Goal: Task Accomplishment & Management: Manage account settings

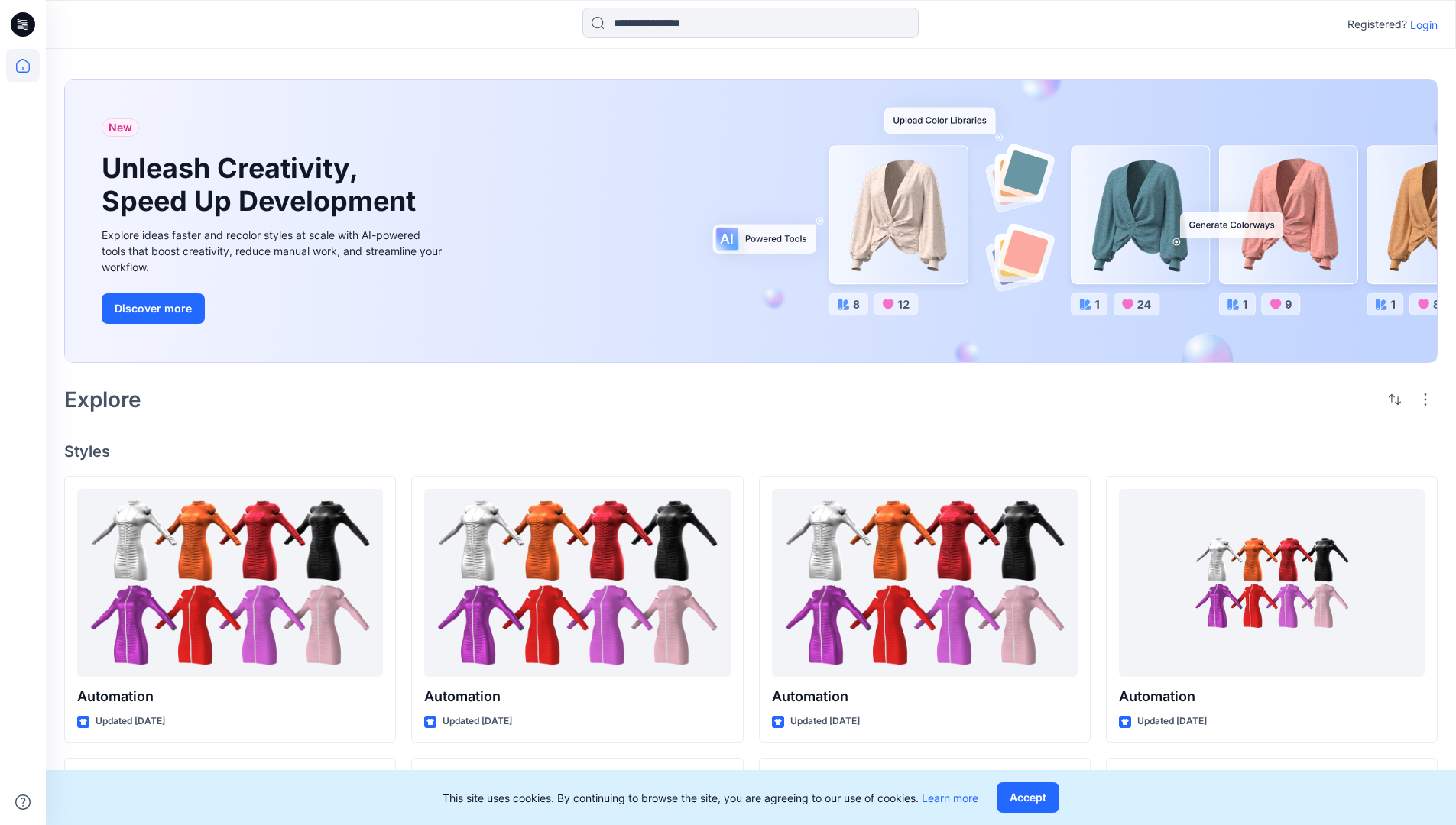
click at [1420, 24] on p "Login" at bounding box center [1424, 25] width 27 height 16
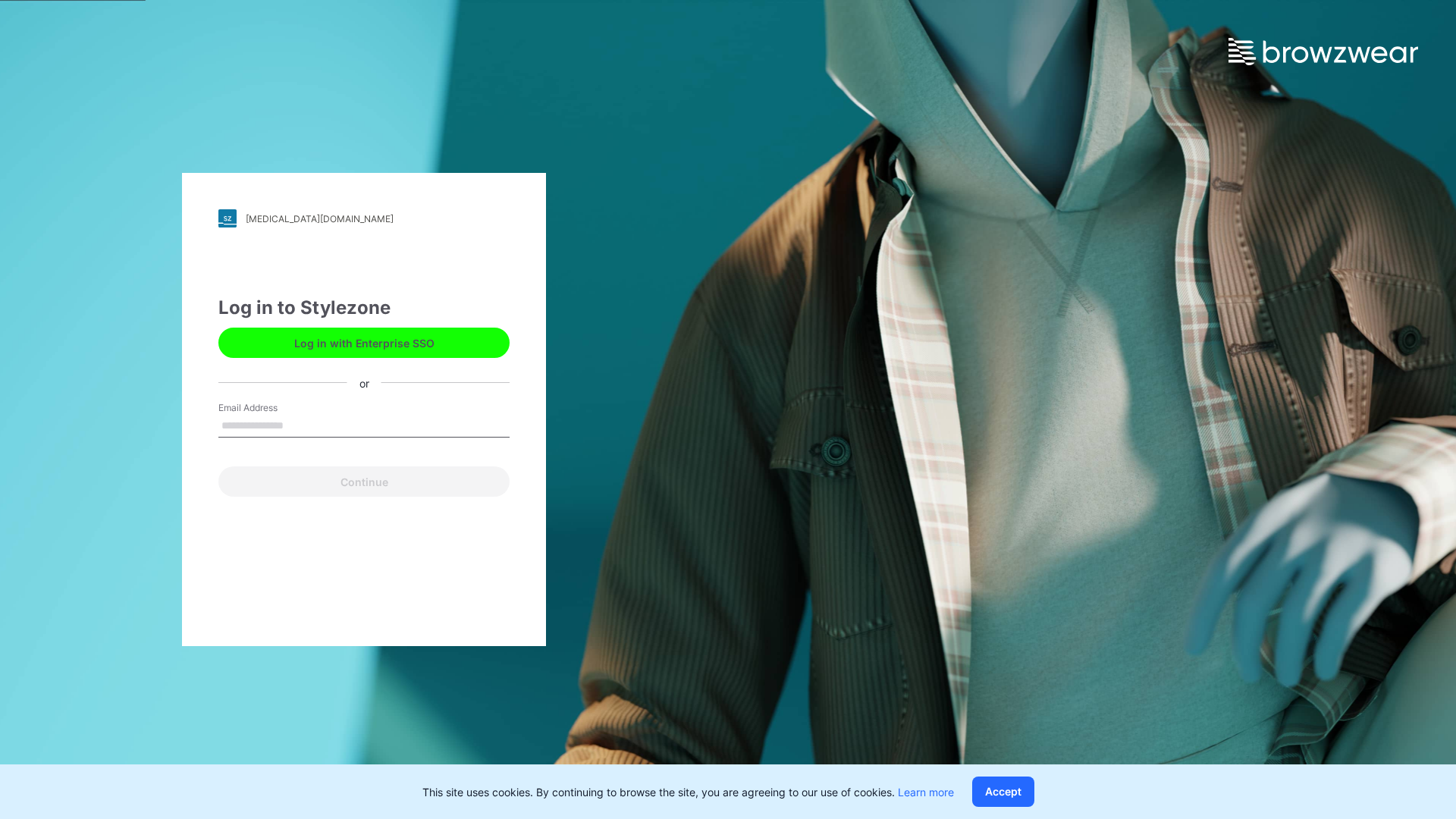
click at [300, 425] on input "Email Address" at bounding box center [363, 426] width 292 height 22
type input "**********"
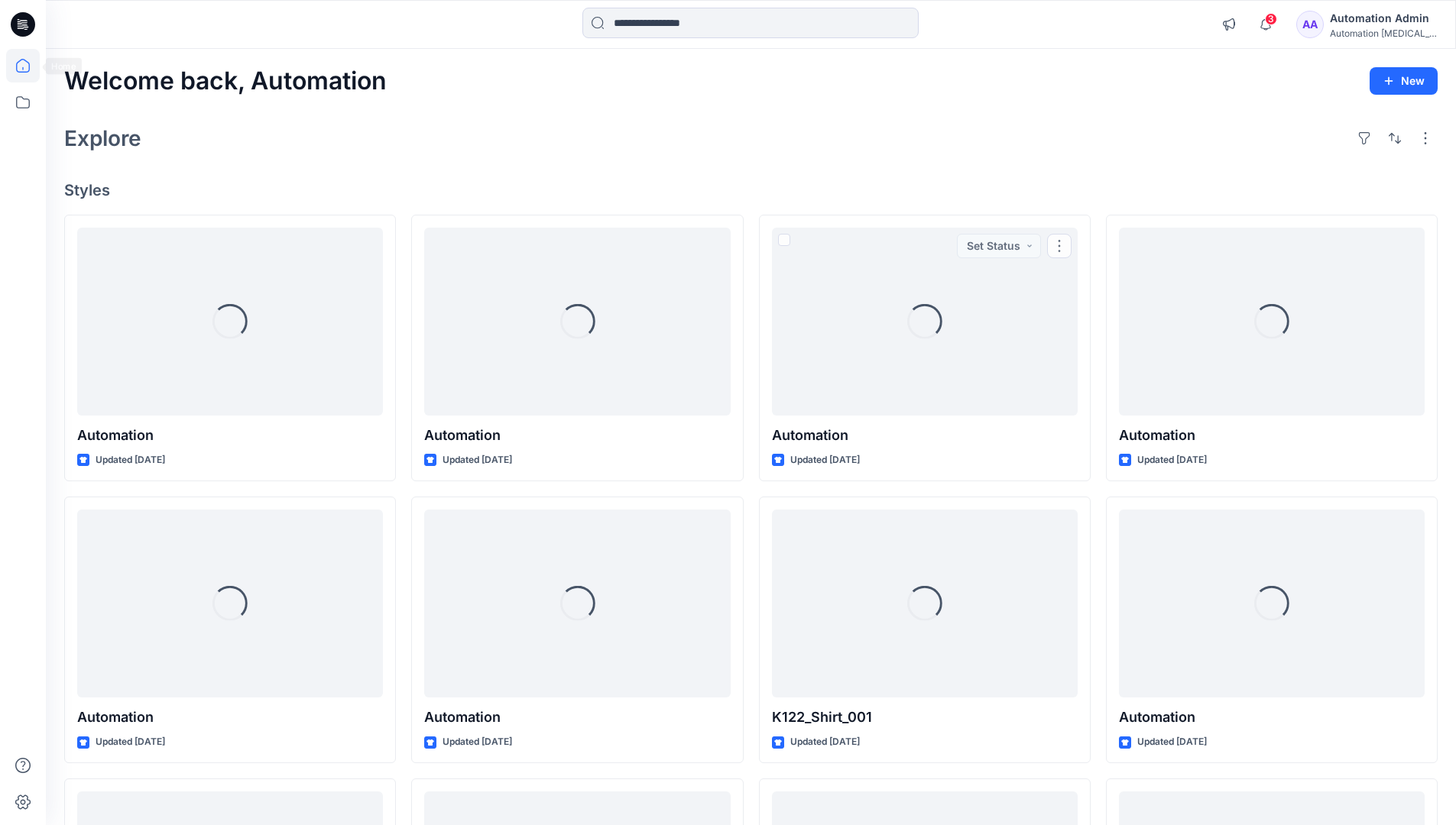
click at [29, 66] on icon at bounding box center [23, 65] width 14 height 14
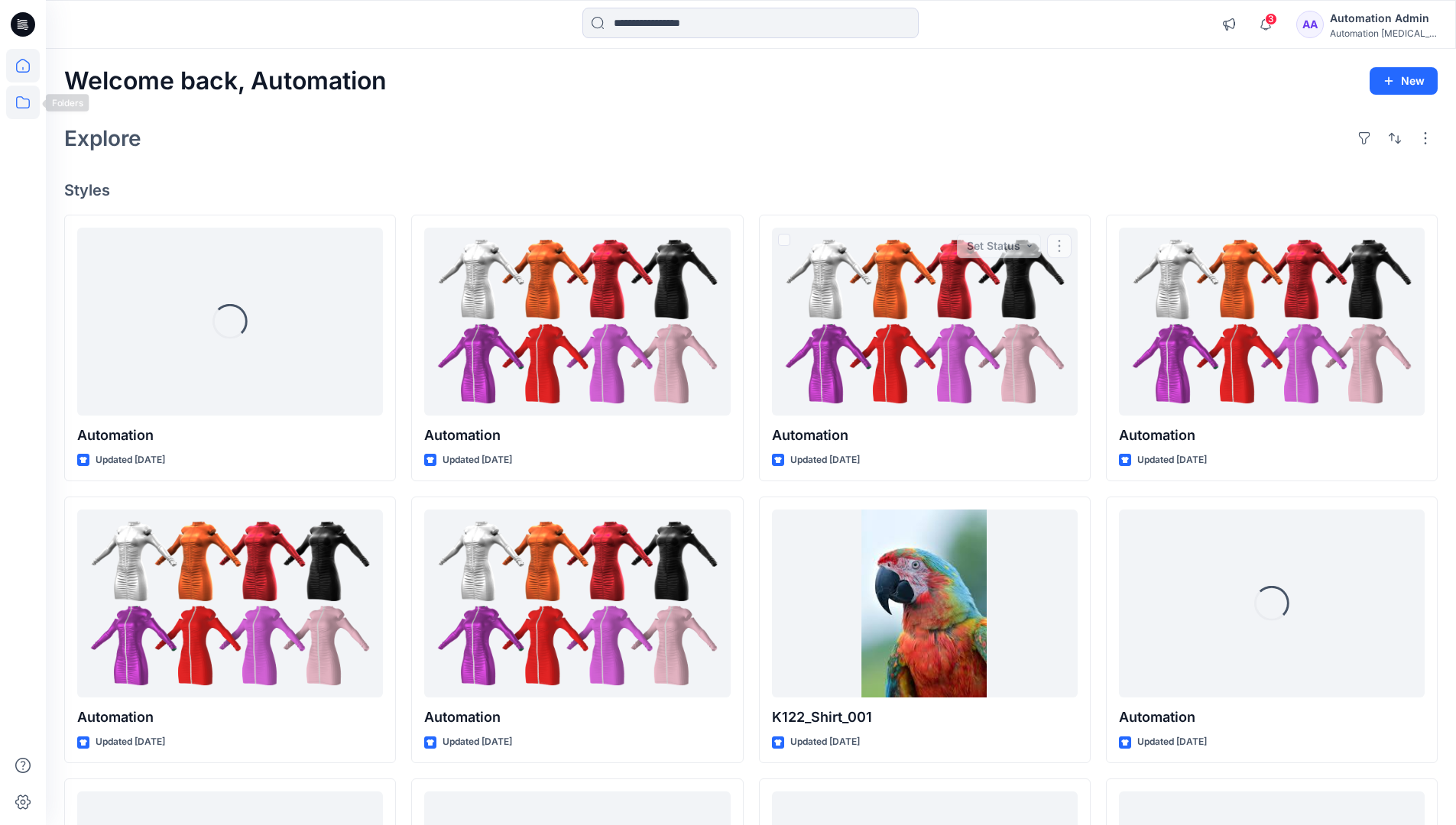
click at [27, 100] on icon at bounding box center [23, 102] width 34 height 34
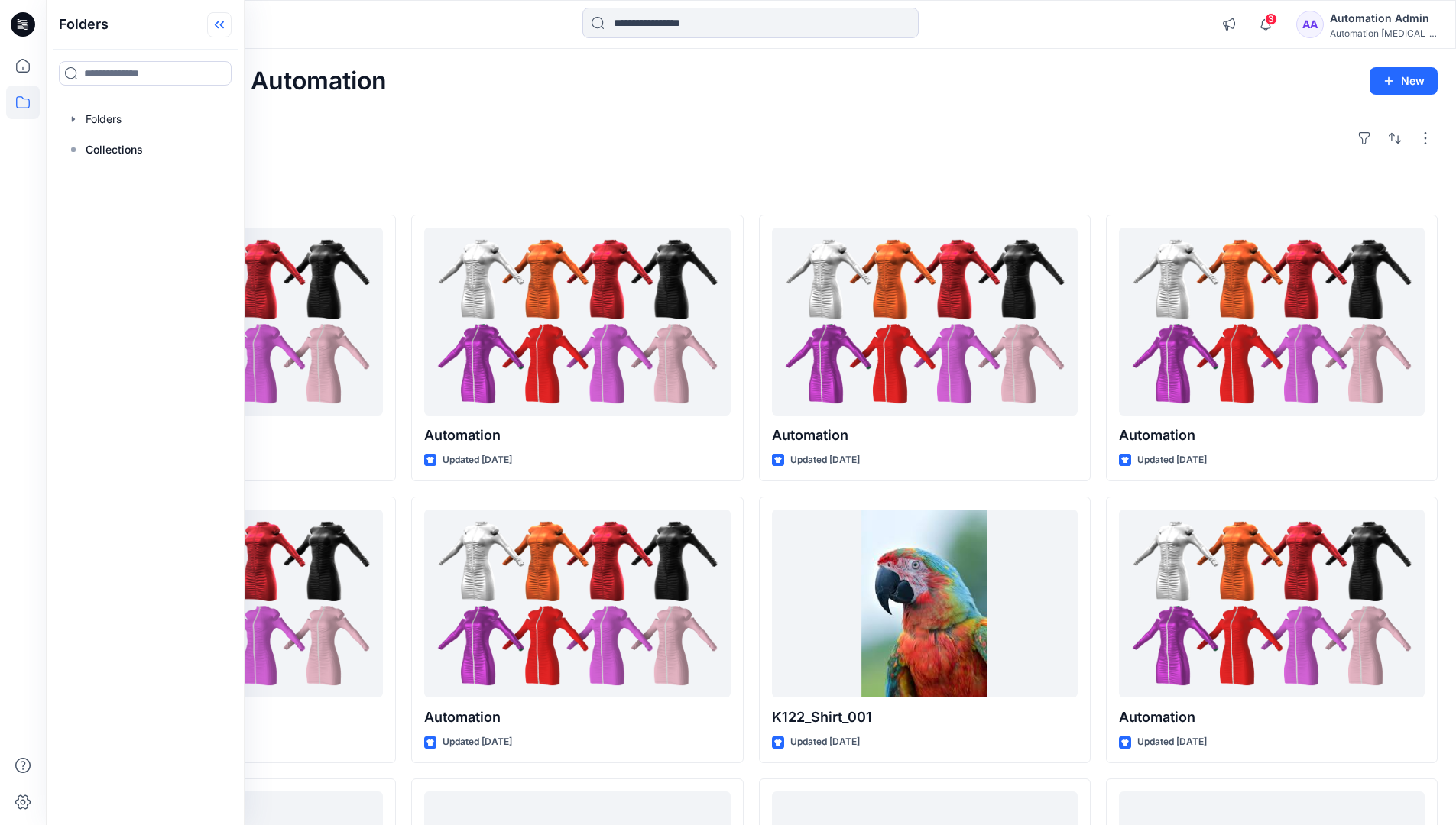
click at [221, 27] on icon at bounding box center [219, 24] width 24 height 25
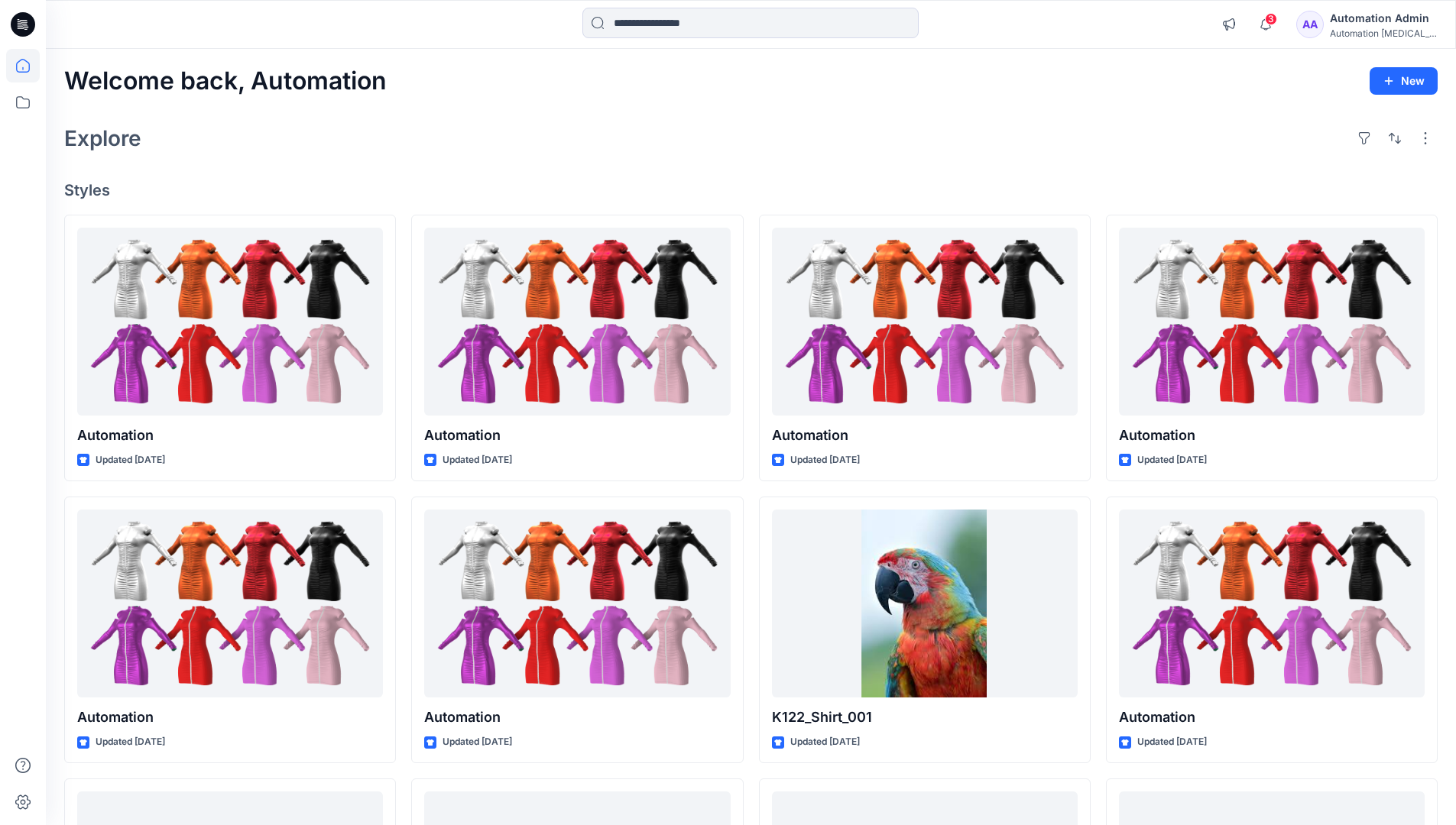
click at [1380, 24] on div "Automation Admin" at bounding box center [1383, 18] width 107 height 19
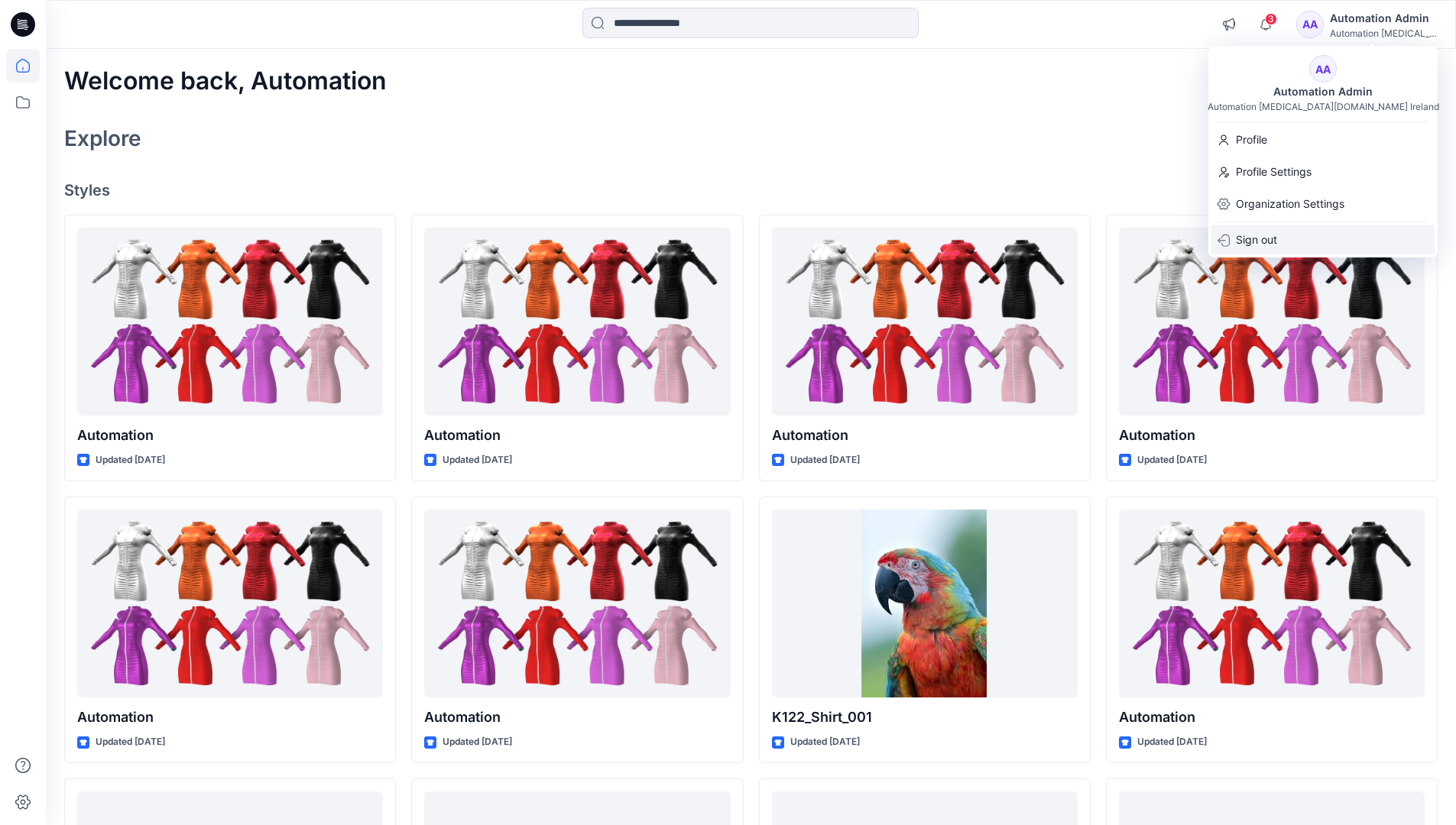
click at [1247, 241] on p "Sign out" at bounding box center [1256, 240] width 41 height 29
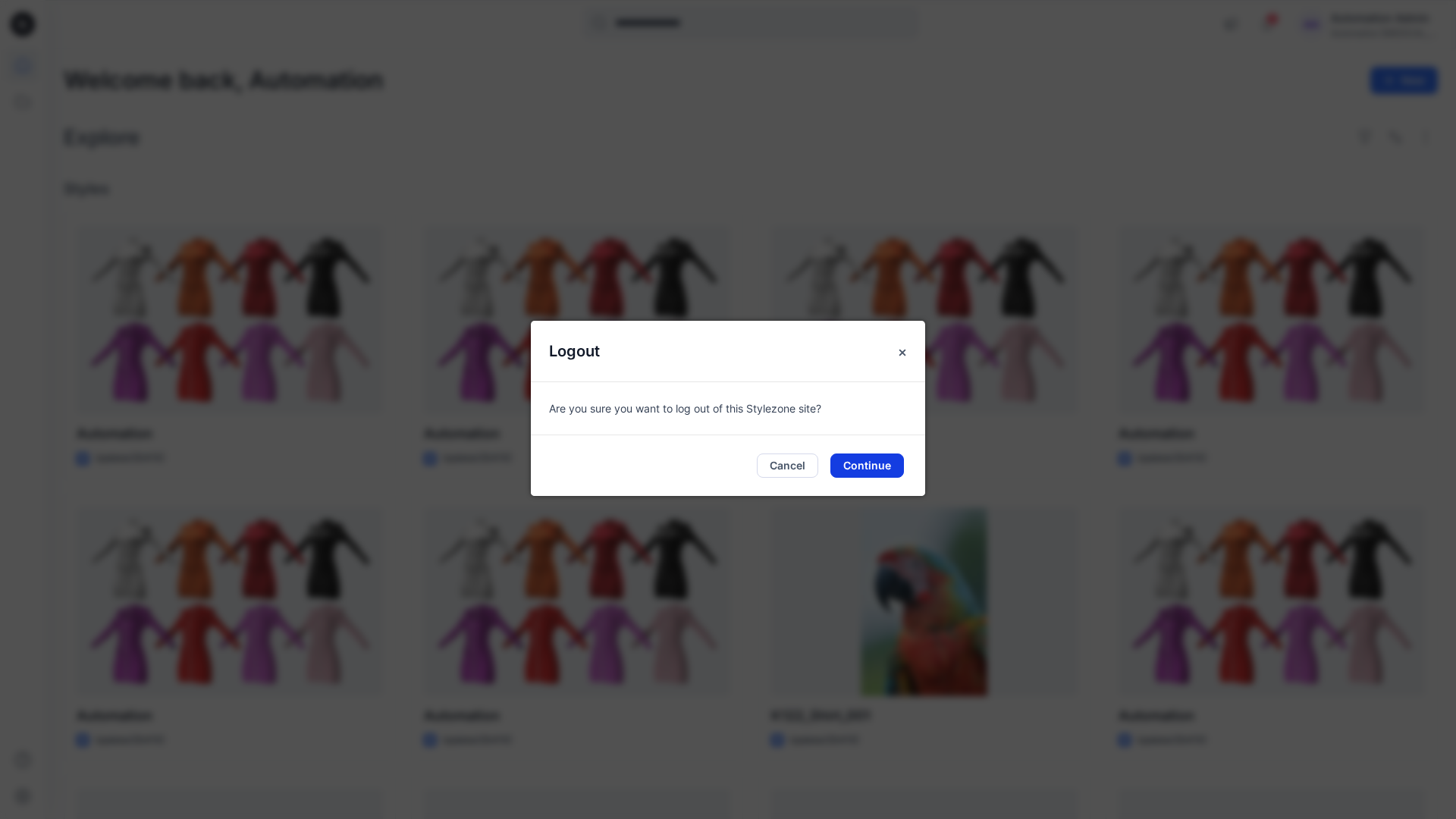
click at [841, 468] on button "Continue" at bounding box center [867, 466] width 73 height 24
